Goal: Transaction & Acquisition: Book appointment/travel/reservation

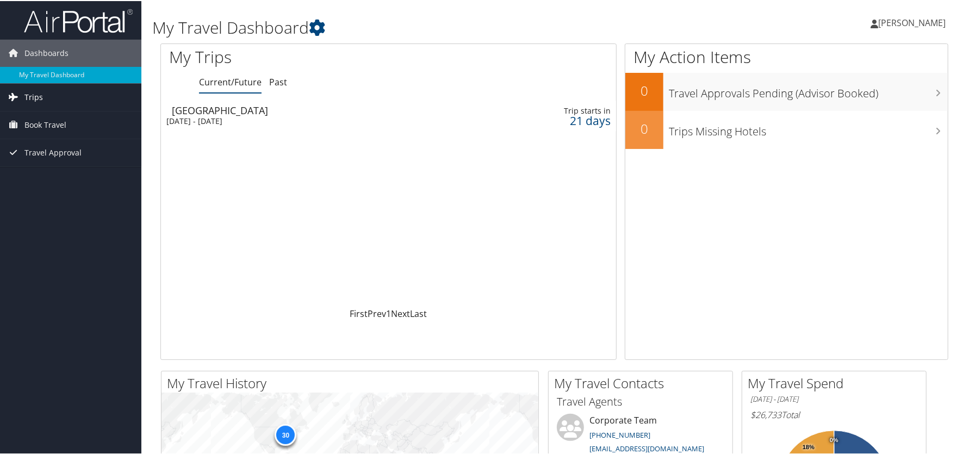
click at [53, 95] on link "Trips" at bounding box center [70, 96] width 141 height 27
click at [66, 176] on link "Book Travel" at bounding box center [70, 172] width 141 height 27
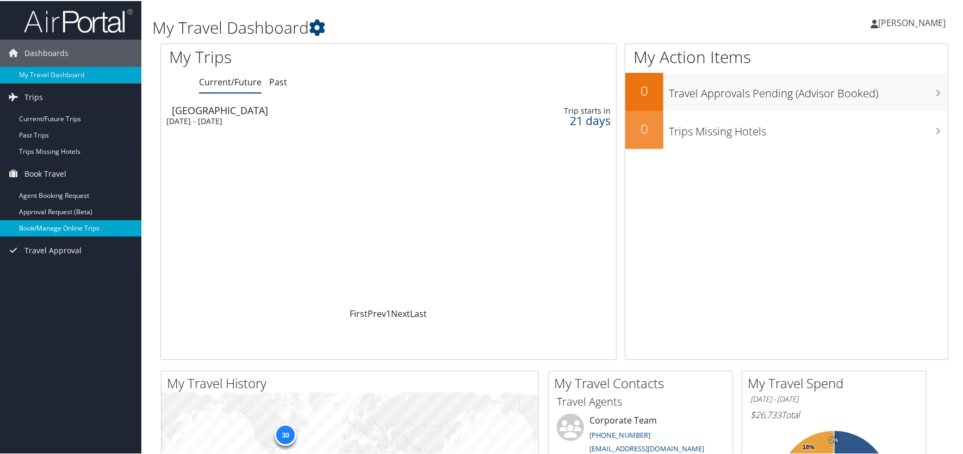
click at [69, 233] on link "Book/Manage Online Trips" at bounding box center [70, 227] width 141 height 16
